Goal: Contribute content: Add original content to the website for others to see

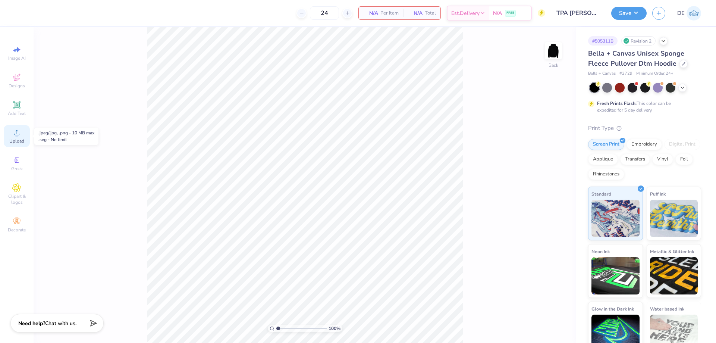
click at [16, 140] on span "Upload" at bounding box center [16, 141] width 15 height 6
click at [13, 133] on icon at bounding box center [16, 132] width 9 height 9
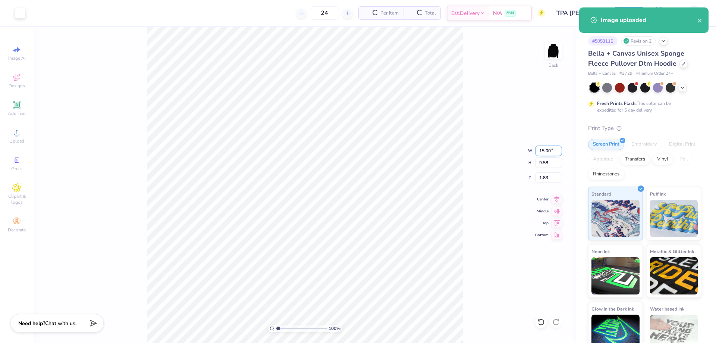
click at [539, 145] on input "15.00" at bounding box center [548, 150] width 27 height 10
click at [537, 151] on input "15.00" at bounding box center [548, 150] width 27 height 10
type input "4.00"
type input "2.56"
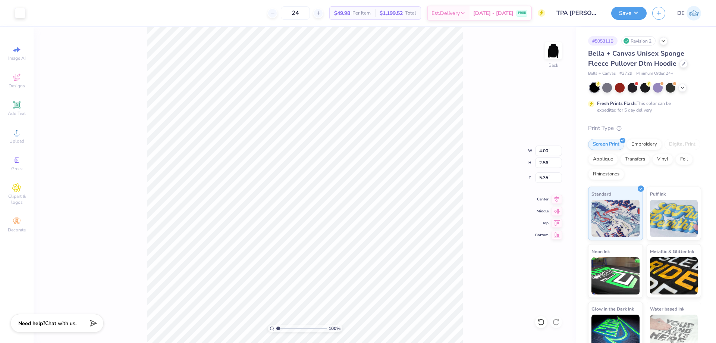
type input "3.00"
click at [555, 49] on img at bounding box center [554, 51] width 30 height 30
click at [12, 139] on span "Upload" at bounding box center [16, 141] width 15 height 6
click at [539, 151] on input "15.00" at bounding box center [548, 150] width 27 height 10
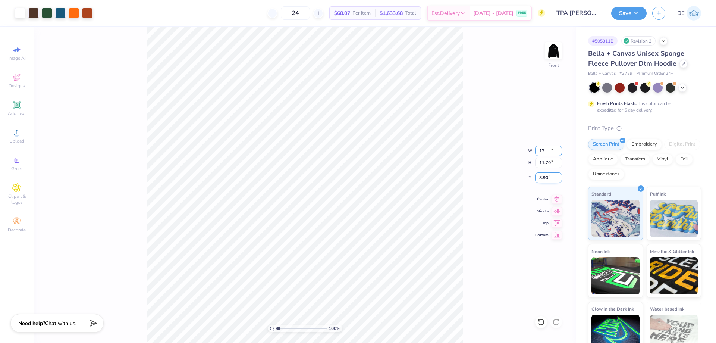
type input "12.00"
type input "11.70"
click at [543, 178] on input "8.90" at bounding box center [548, 177] width 27 height 10
type input "6.00"
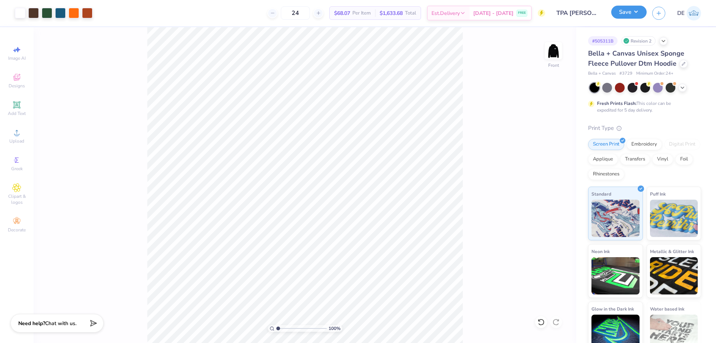
click at [620, 15] on button "Save" at bounding box center [628, 12] width 35 height 13
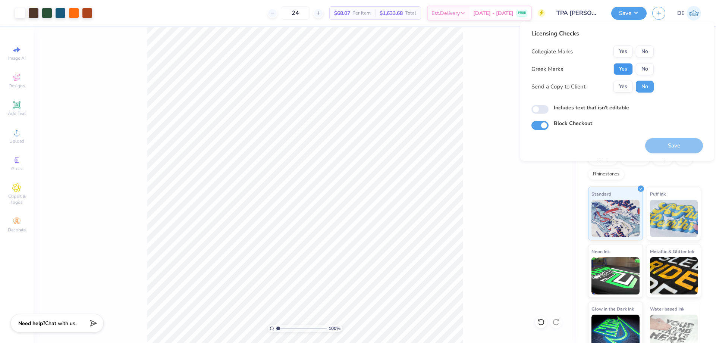
click at [619, 67] on button "Yes" at bounding box center [623, 69] width 19 height 12
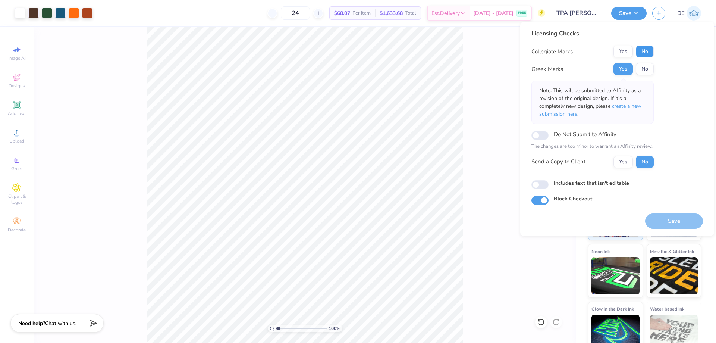
click at [647, 50] on button "No" at bounding box center [645, 52] width 18 height 12
click at [658, 220] on button "Save" at bounding box center [674, 220] width 58 height 15
click at [464, 166] on div "100 % Front" at bounding box center [305, 185] width 543 height 316
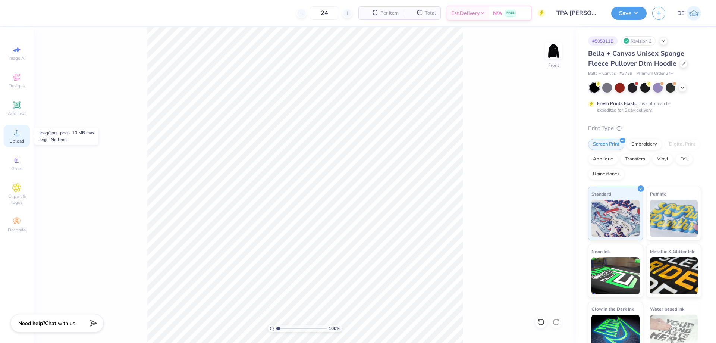
click at [19, 139] on span "Upload" at bounding box center [16, 141] width 15 height 6
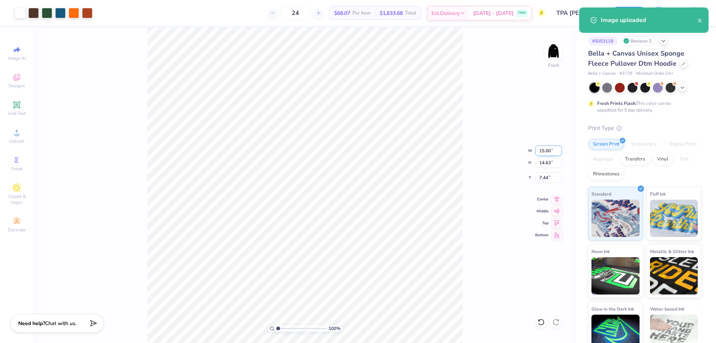
click at [539, 152] on input "15.00" at bounding box center [548, 150] width 27 height 10
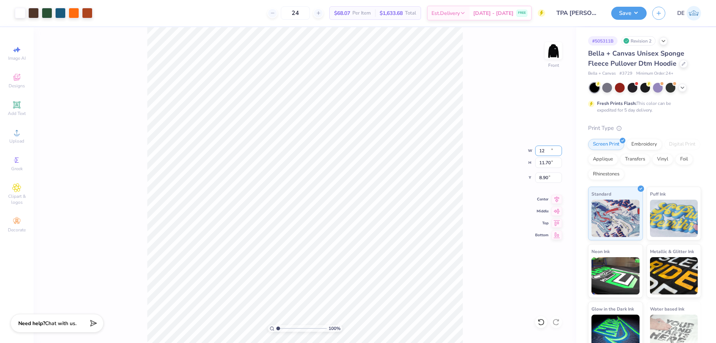
type input "12.00"
type input "11.70"
click at [539, 181] on input "8.90" at bounding box center [548, 177] width 27 height 10
type input "6.00"
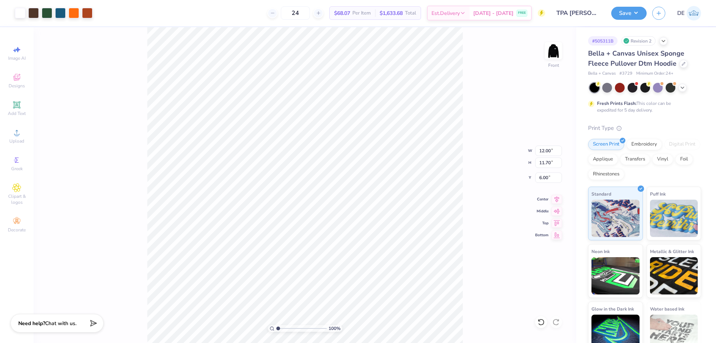
click at [495, 174] on div "100 % Front W 12.00 12.00 " H 11.70 11.70 " Y 6.00 6.00 " Center Middle Top Bot…" at bounding box center [305, 185] width 543 height 316
click at [556, 52] on img at bounding box center [554, 51] width 30 height 30
drag, startPoint x: 556, startPoint y: 53, endPoint x: 482, endPoint y: 166, distance: 135.1
click at [556, 53] on img at bounding box center [553, 50] width 15 height 15
click at [629, 9] on button "Save" at bounding box center [628, 12] width 35 height 13
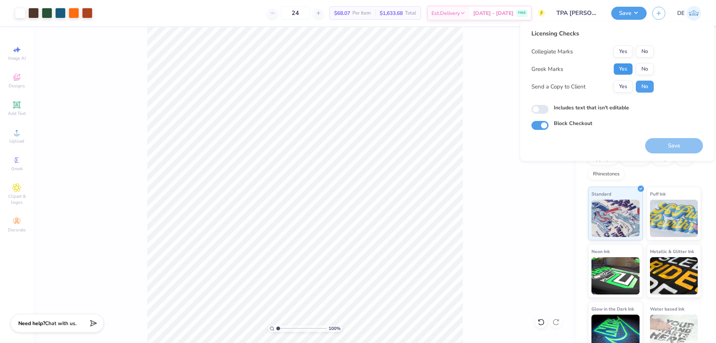
click at [626, 68] on button "Yes" at bounding box center [623, 69] width 19 height 12
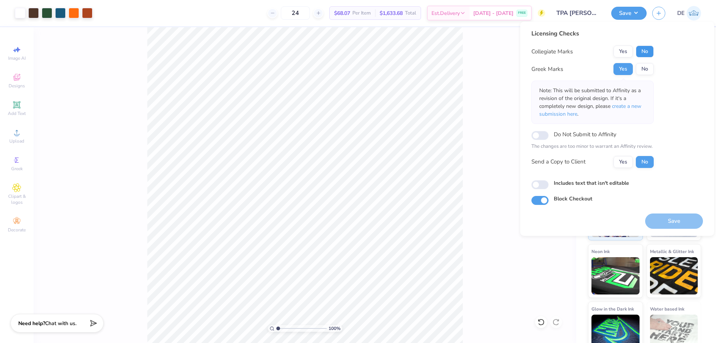
click at [648, 52] on button "No" at bounding box center [645, 52] width 18 height 12
click at [677, 215] on button "Save" at bounding box center [674, 220] width 58 height 15
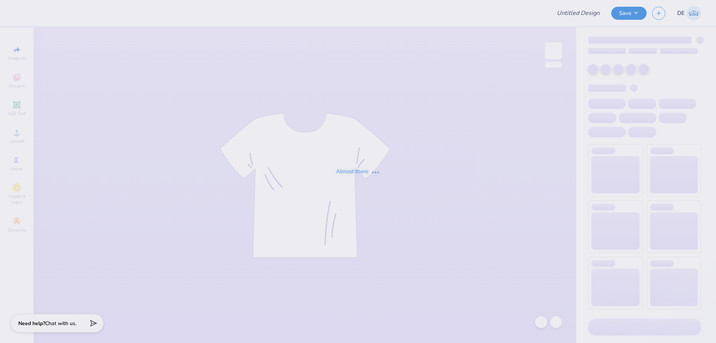
type input "wake club merch"
